Goal: Task Accomplishment & Management: Manage account settings

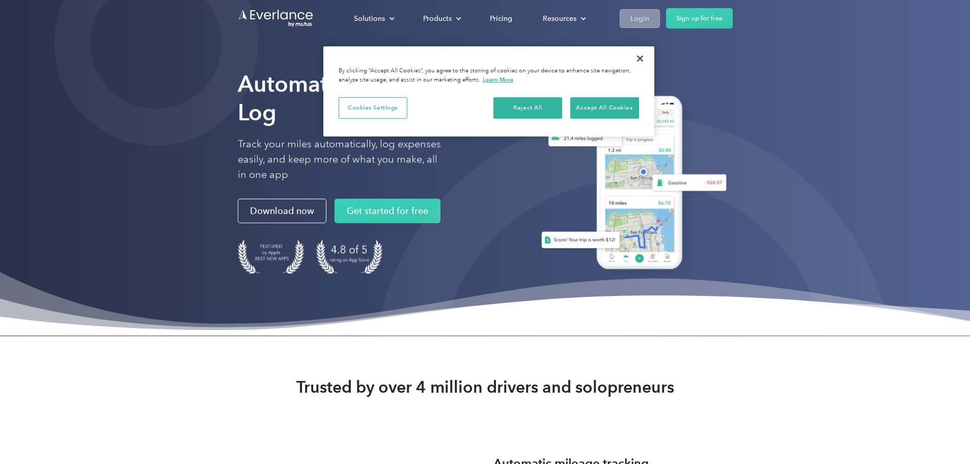
click at [649, 16] on div "Login" at bounding box center [640, 18] width 19 height 13
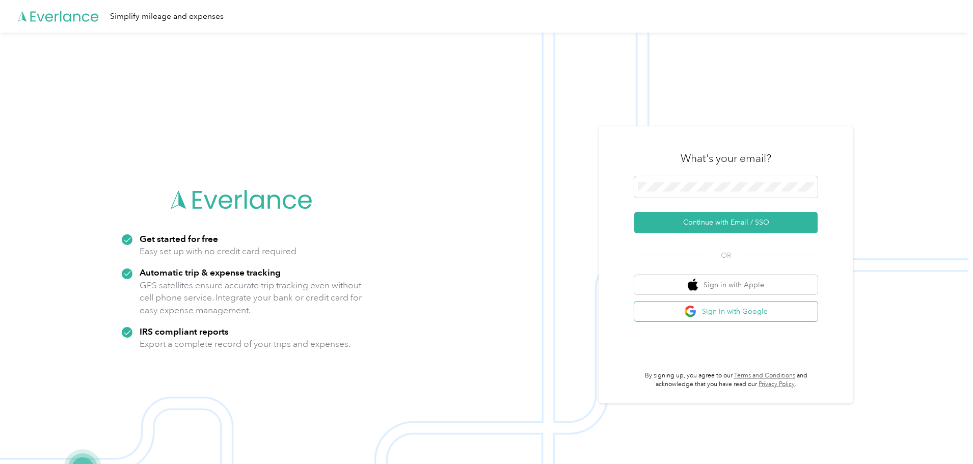
click at [744, 308] on button "Sign in with Google" at bounding box center [725, 312] width 183 height 20
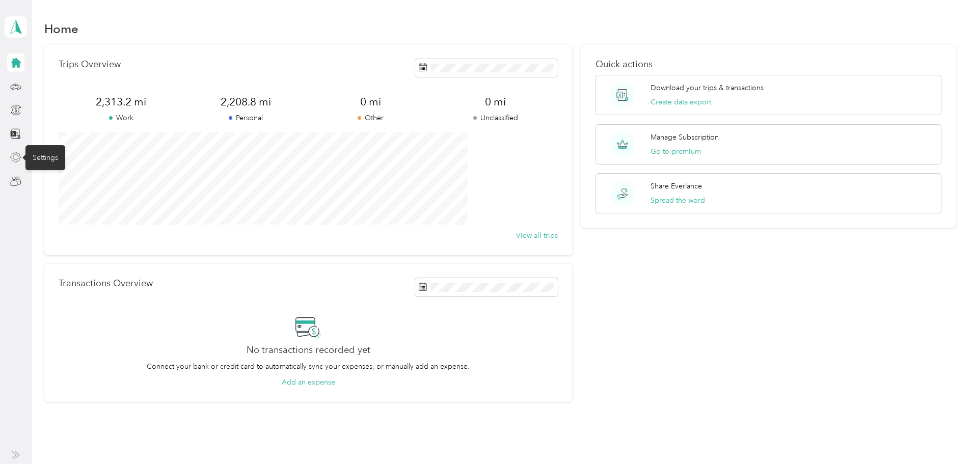
click at [15, 154] on icon at bounding box center [15, 157] width 11 height 11
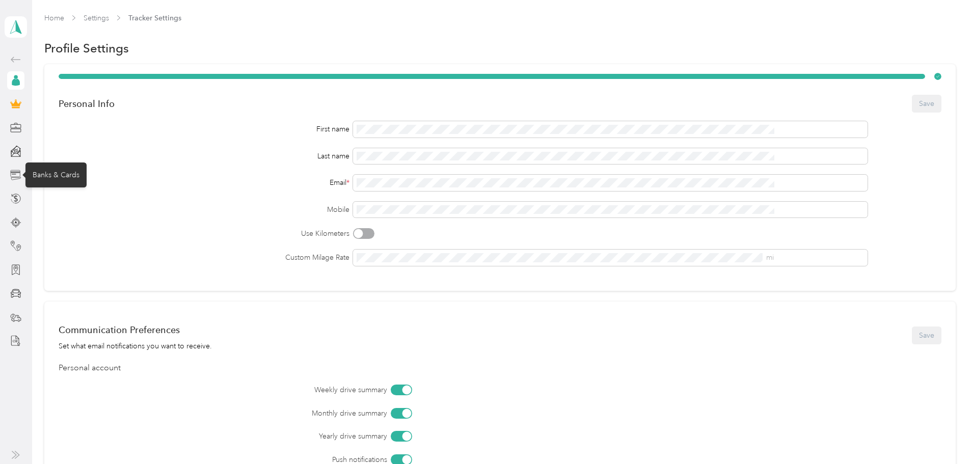
click at [13, 172] on icon at bounding box center [15, 172] width 9 height 2
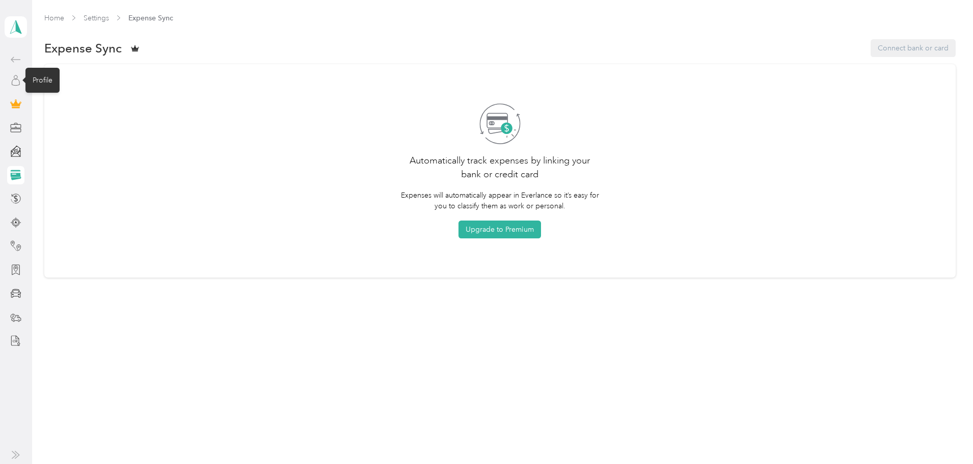
click at [17, 81] on icon at bounding box center [15, 80] width 11 height 11
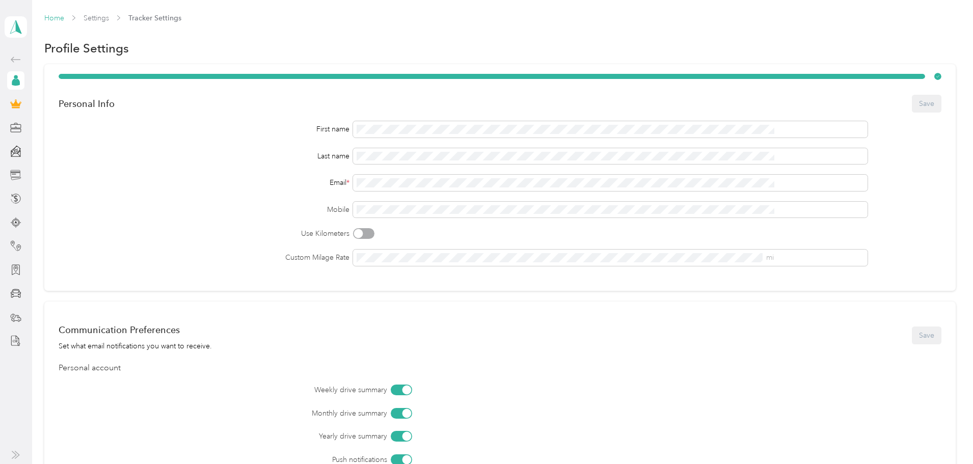
click at [64, 16] on link "Home" at bounding box center [54, 18] width 20 height 9
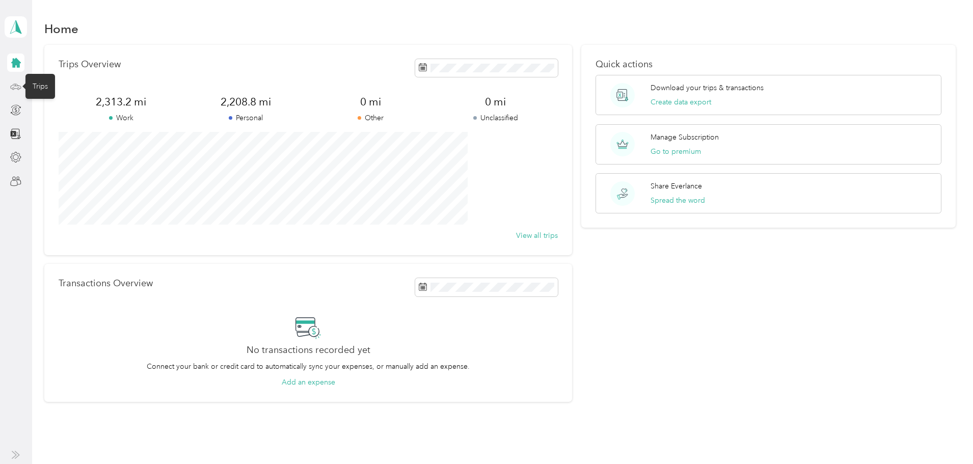
click at [13, 84] on icon at bounding box center [15, 86] width 11 height 11
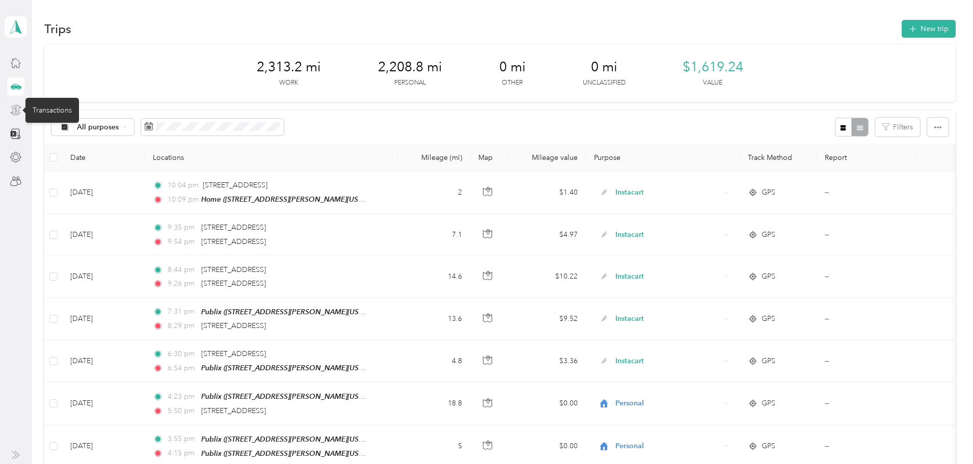
click at [15, 111] on icon at bounding box center [15, 109] width 11 height 11
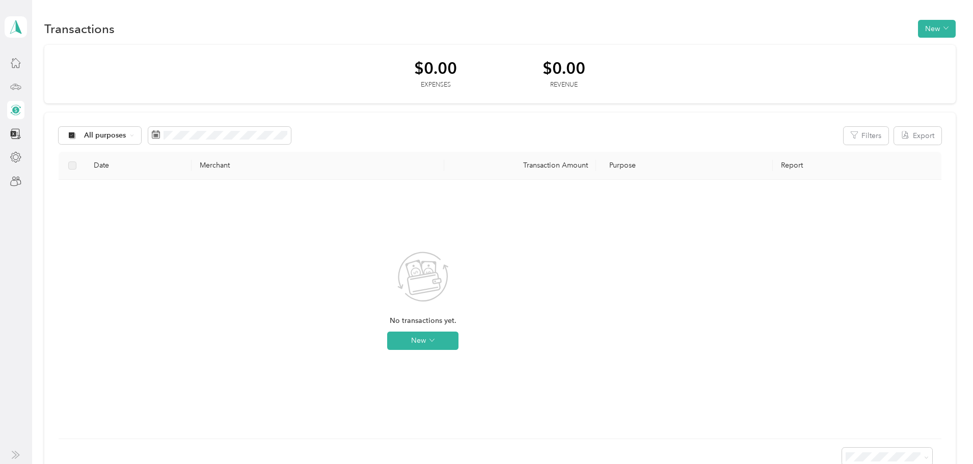
click at [14, 84] on icon at bounding box center [16, 86] width 10 height 5
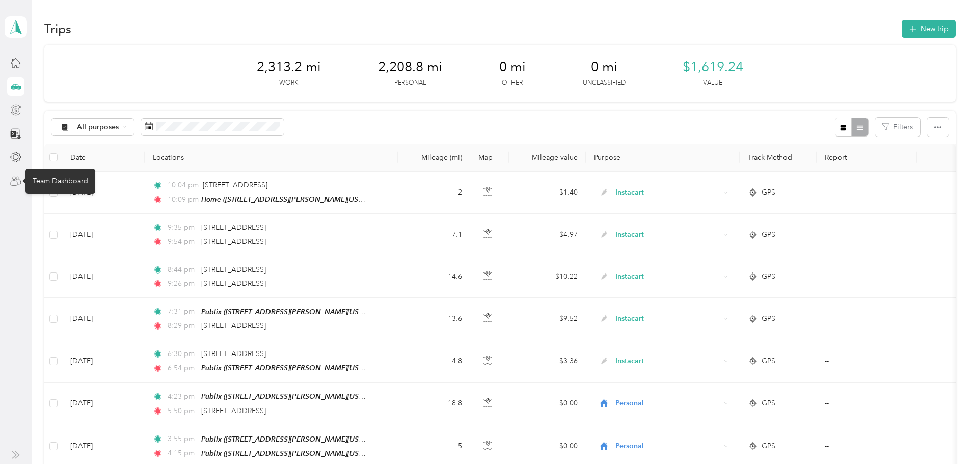
click at [13, 180] on icon at bounding box center [14, 183] width 7 height 6
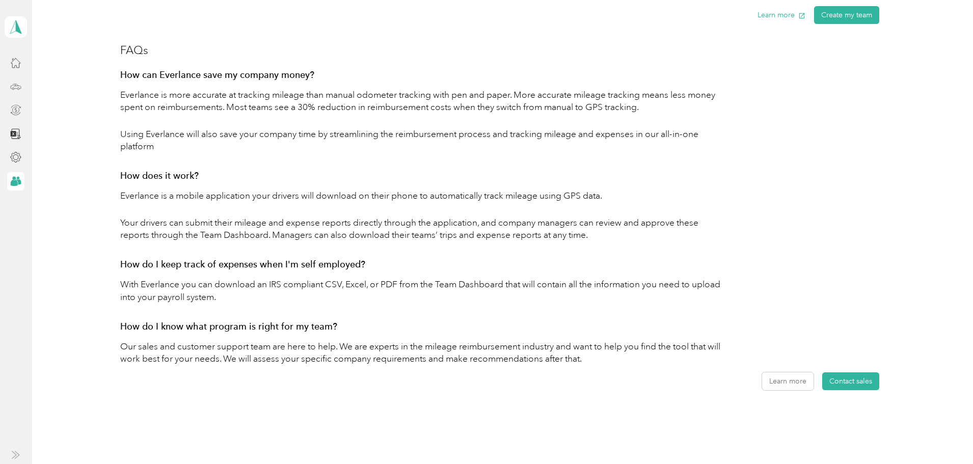
scroll to position [482, 0]
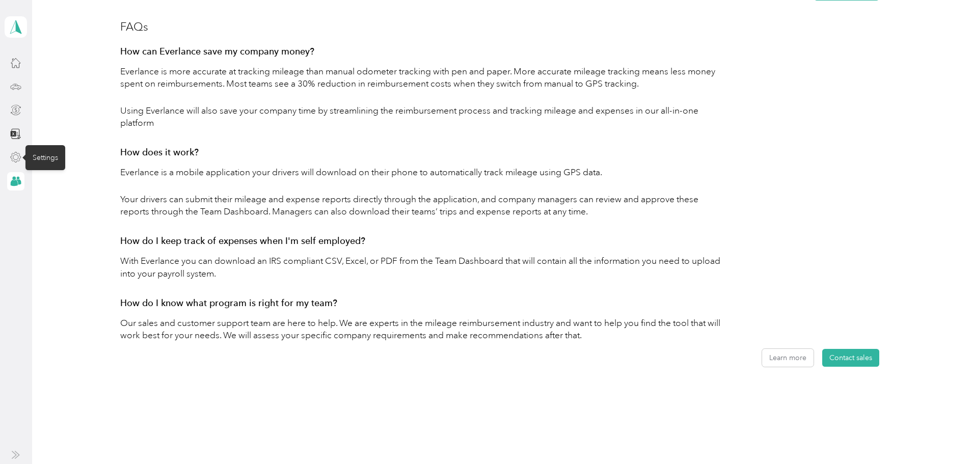
click at [17, 153] on icon at bounding box center [16, 157] width 10 height 10
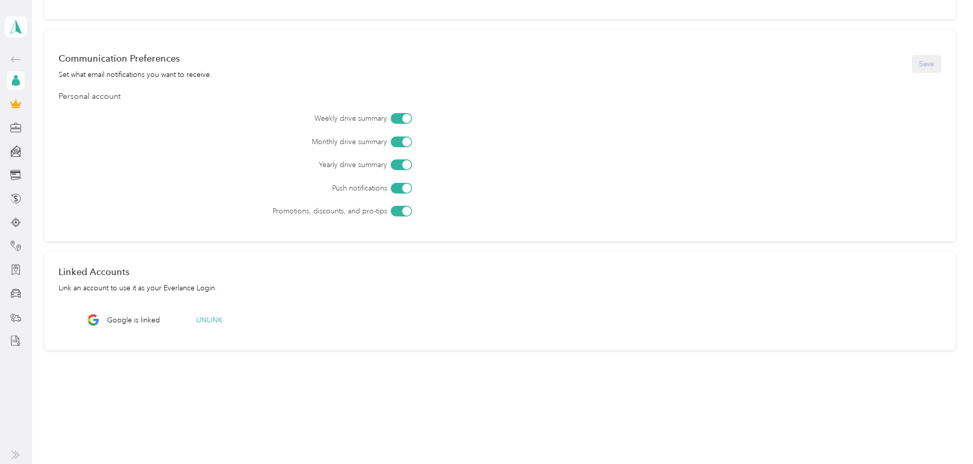
scroll to position [272, 0]
click at [15, 103] on icon at bounding box center [15, 104] width 9 height 7
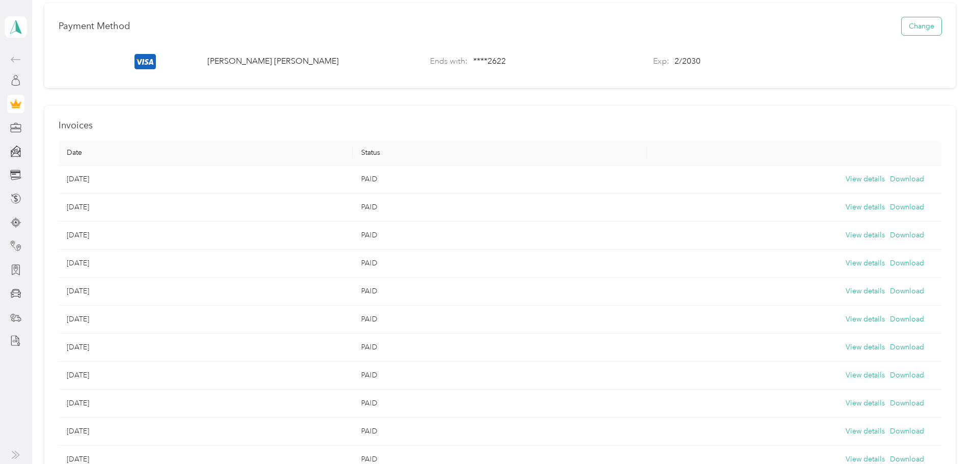
click at [902, 34] on button "Change" at bounding box center [922, 26] width 40 height 18
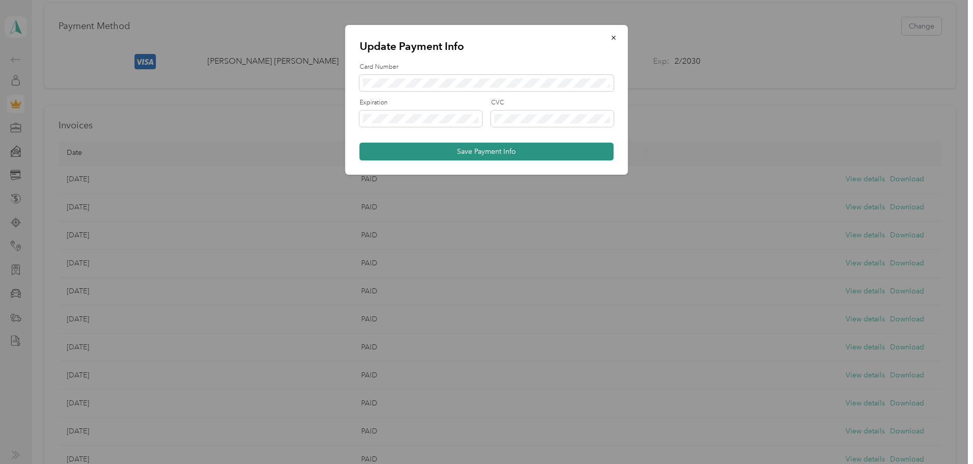
click at [486, 152] on button "Save Payment Info" at bounding box center [487, 152] width 254 height 18
